Goal: Task Accomplishment & Management: Complete application form

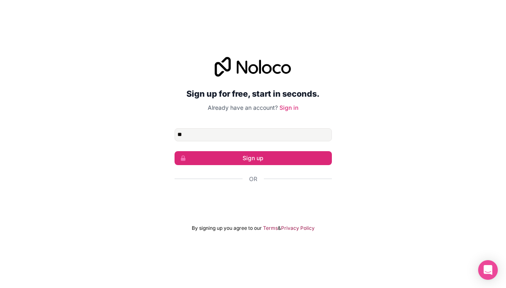
type input "*"
click at [234, 197] on div "Sign in with Google. Opens in new tab" at bounding box center [253, 201] width 157 height 18
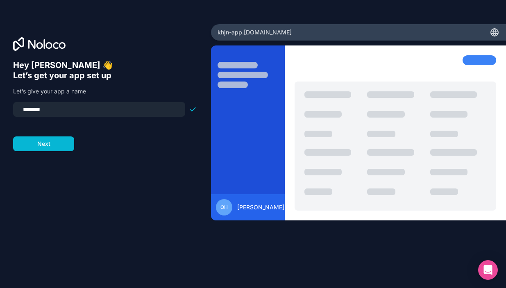
click at [31, 109] on input "********" at bounding box center [99, 109] width 162 height 11
drag, startPoint x: 50, startPoint y: 108, endPoint x: 11, endPoint y: 108, distance: 38.5
click at [11, 108] on div "Hey [PERSON_NAME] 👋 Let’s get your app set up Let’s give your app a name ******…" at bounding box center [105, 144] width 211 height 240
type input "**********"
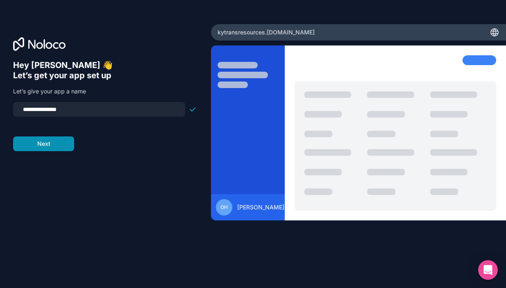
click at [46, 146] on button "Next" at bounding box center [43, 144] width 61 height 15
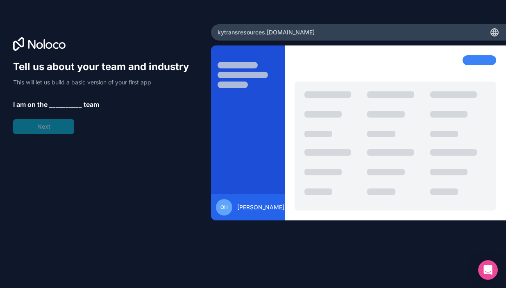
click at [57, 107] on span "__________" at bounding box center [65, 105] width 33 height 10
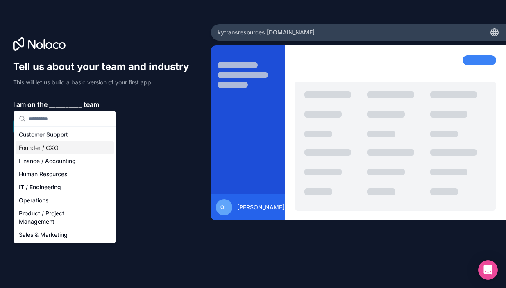
click at [54, 148] on div "Founder / CXO" at bounding box center [65, 147] width 98 height 13
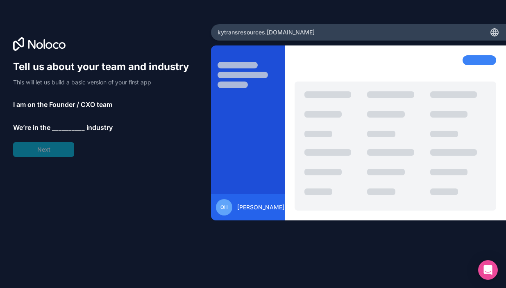
click at [70, 128] on span "__________" at bounding box center [68, 128] width 33 height 10
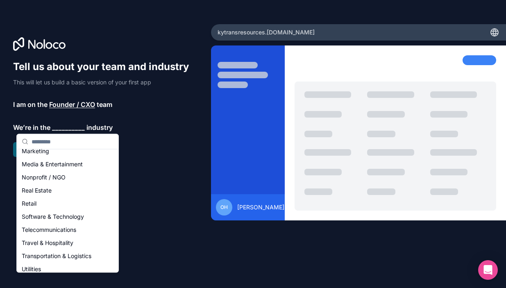
scroll to position [131, 0]
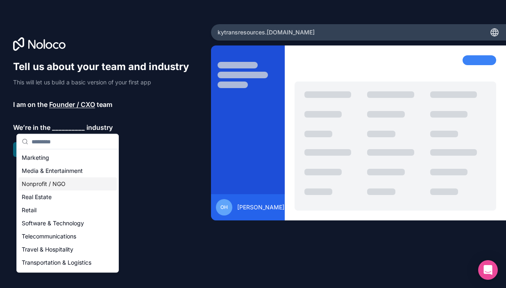
click at [53, 184] on div "Nonprofit / NGO" at bounding box center [67, 184] width 98 height 13
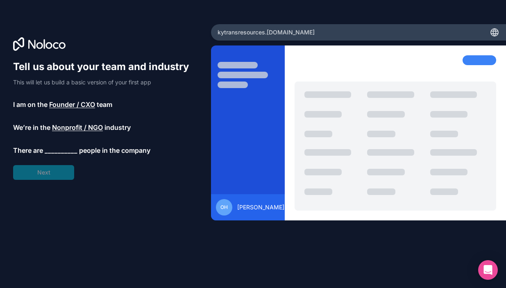
click at [59, 150] on span "__________" at bounding box center [61, 151] width 33 height 10
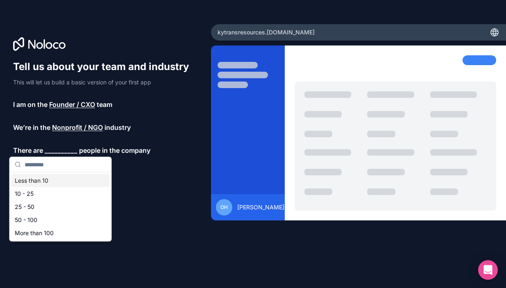
click at [63, 180] on div "Less than 10" at bounding box center [60, 180] width 98 height 13
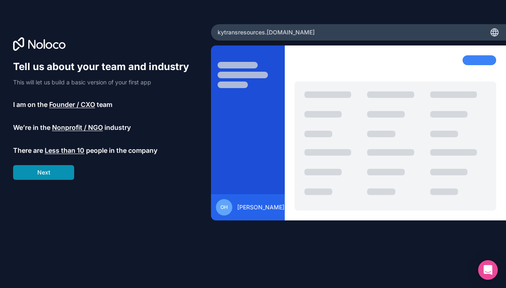
click at [58, 178] on button "Next" at bounding box center [43, 172] width 61 height 15
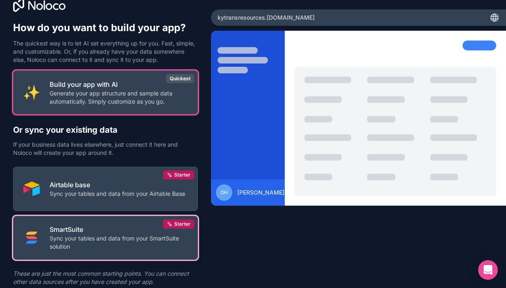
scroll to position [16, 0]
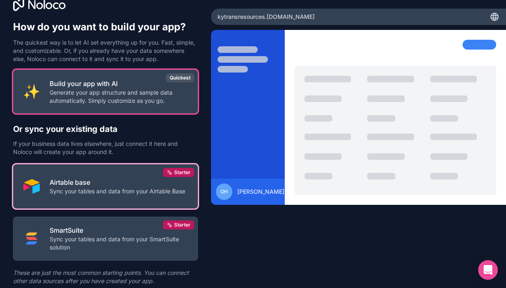
click at [98, 205] on button "Airtable base Sync your tables and data from your Airtable Base Starter" at bounding box center [105, 186] width 185 height 44
click at [113, 200] on button "Airtable base Sync your tables and data from your Airtable Base Starter" at bounding box center [105, 186] width 185 height 44
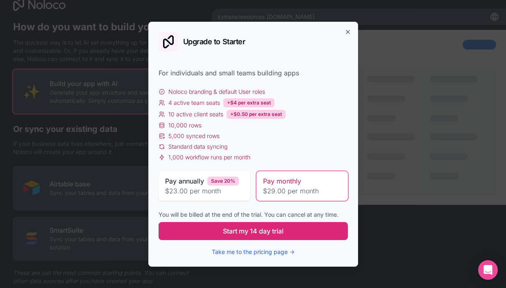
click at [270, 234] on span "Start my 14 day trial" at bounding box center [253, 231] width 61 height 10
